Goal: Find specific page/section: Find specific page/section

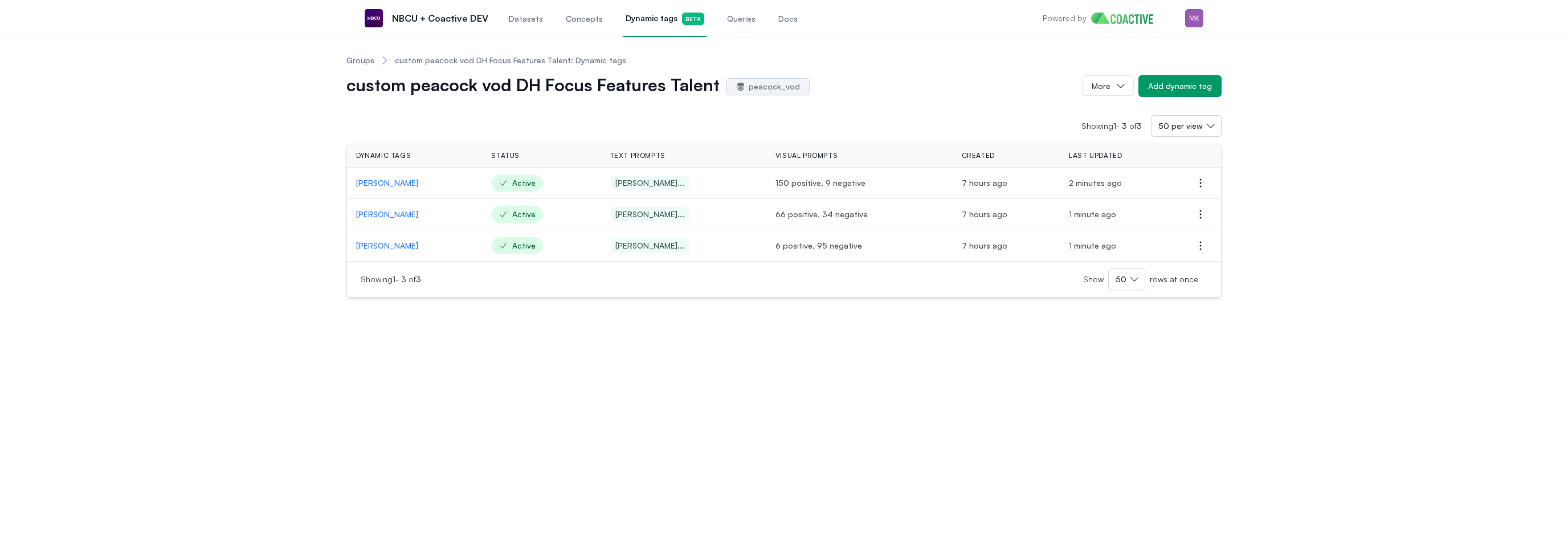
click at [388, 183] on p "[PERSON_NAME]" at bounding box center [415, 183] width 117 height 12
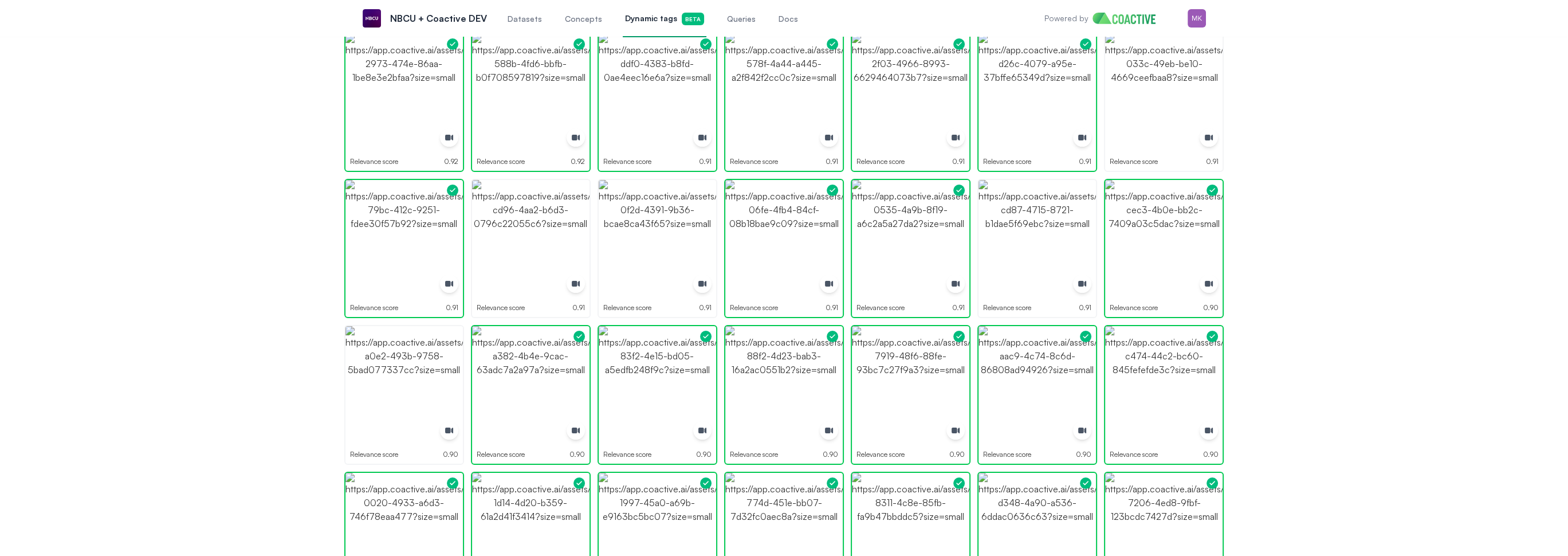
scroll to position [287, 0]
